Goal: Check status: Check status

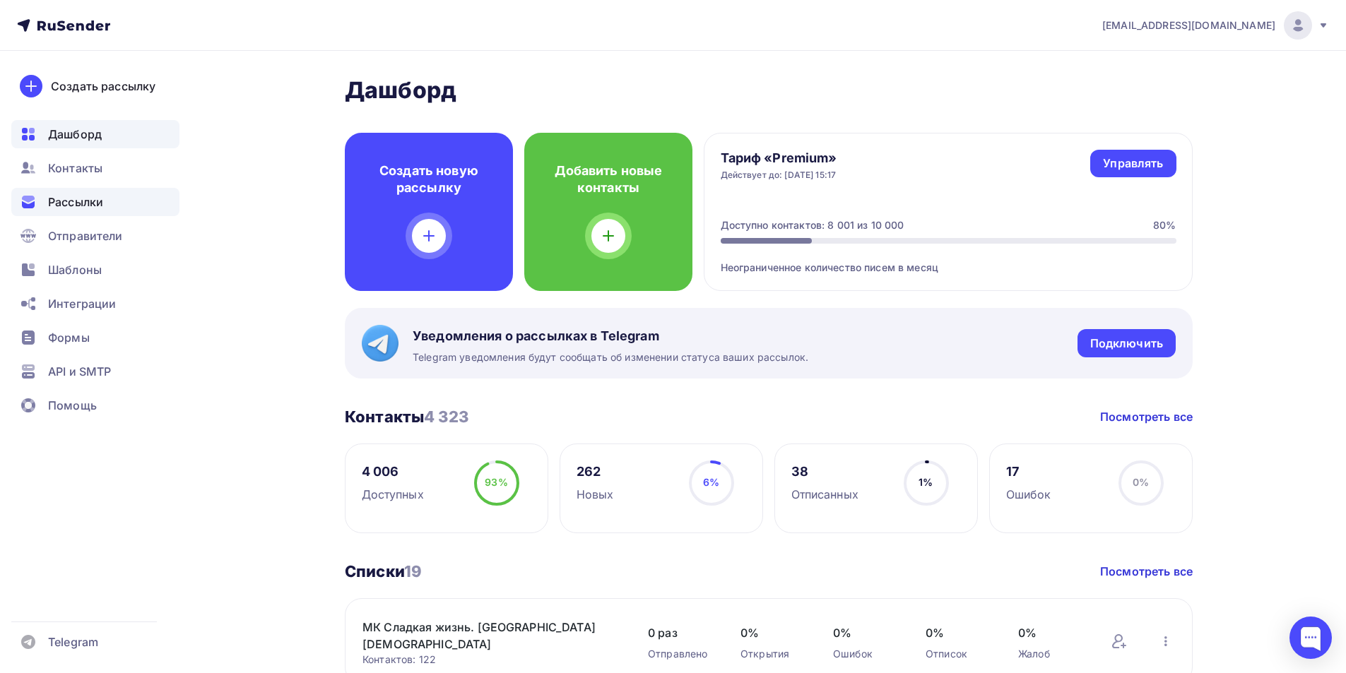
click at [88, 204] on span "Рассылки" at bounding box center [75, 202] width 55 height 17
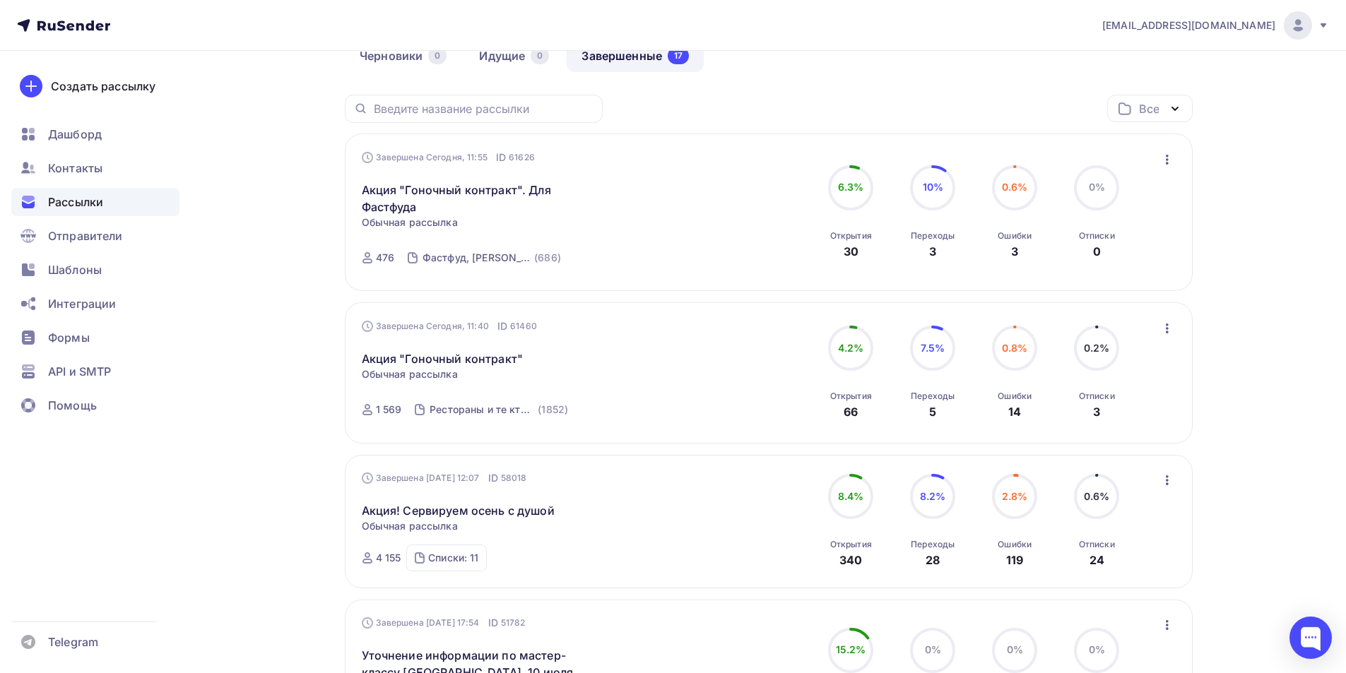
scroll to position [141, 0]
click at [1016, 358] on circle at bounding box center [1014, 347] width 42 height 42
drag, startPoint x: 1021, startPoint y: 331, endPoint x: 1024, endPoint y: 348, distance: 16.5
click at [1024, 332] on circle at bounding box center [1014, 347] width 42 height 42
click at [1024, 348] on span "0.8%" at bounding box center [1015, 347] width 26 height 12
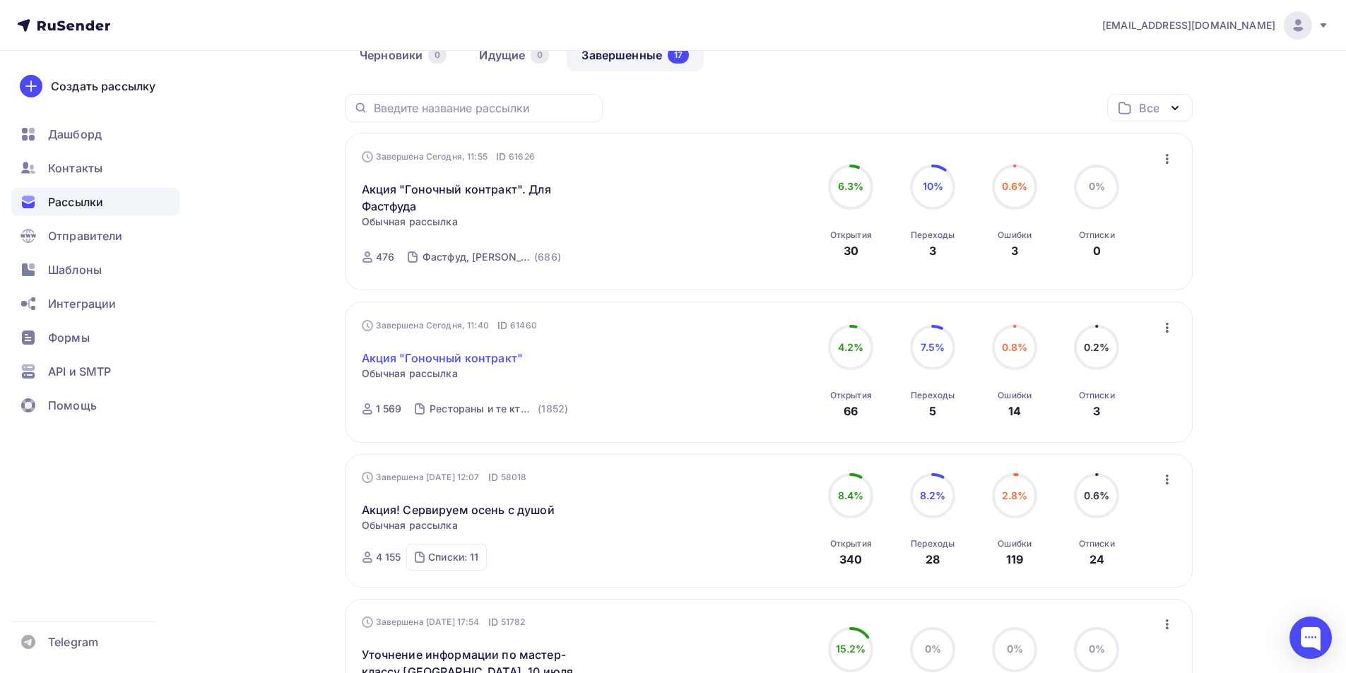
click at [450, 355] on link "Акция "Гоночный контракт"" at bounding box center [443, 358] width 162 height 17
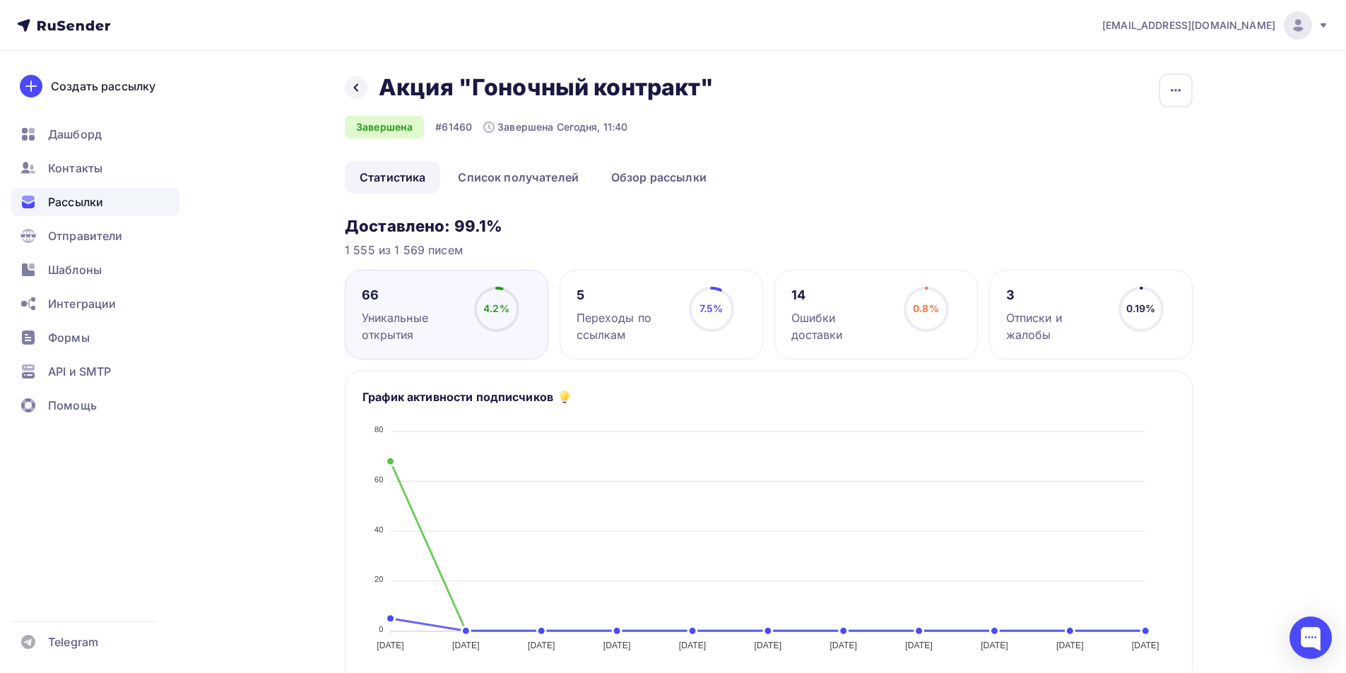
click at [355, 85] on icon at bounding box center [355, 87] width 11 height 11
